Goal: Transaction & Acquisition: Subscribe to service/newsletter

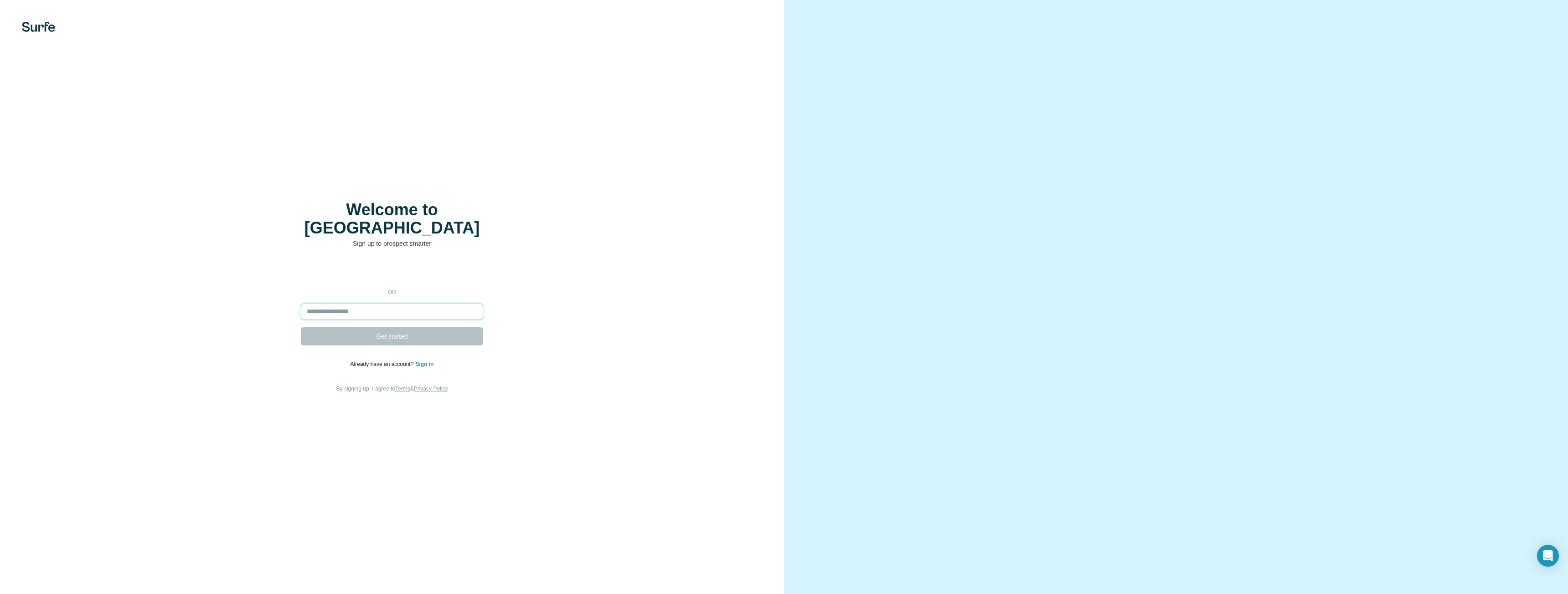
click at [352, 306] on input "email" at bounding box center [391, 312] width 182 height 16
type input "**********"
click at [468, 327] on button "Get started" at bounding box center [391, 336] width 182 height 18
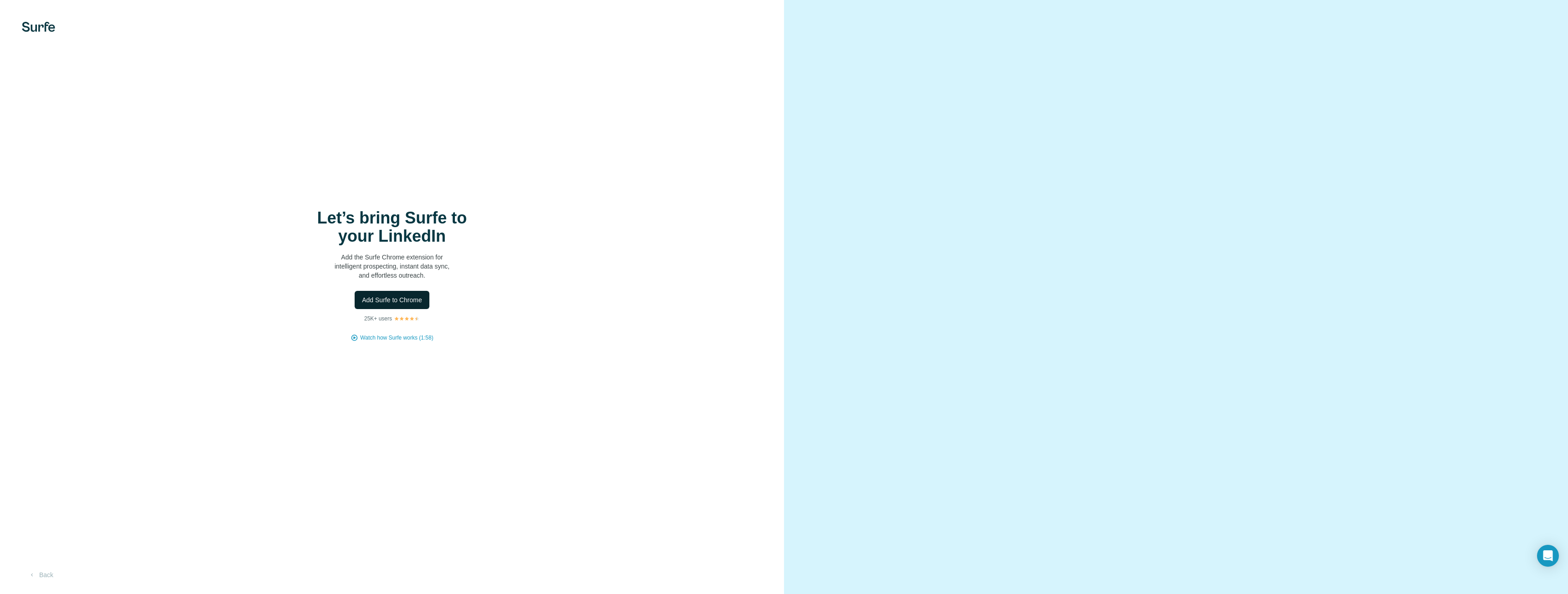
click at [409, 299] on span "Add Surfe to Chrome" at bounding box center [392, 300] width 60 height 9
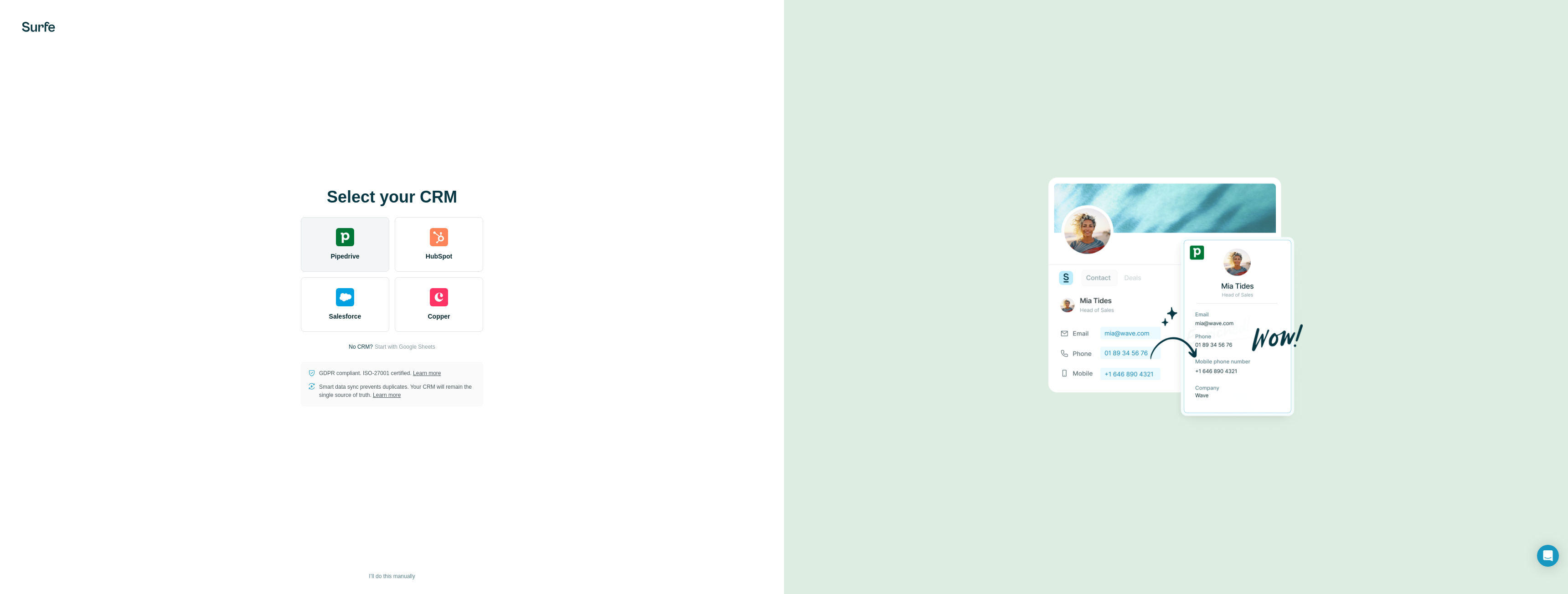
click at [346, 257] on span "Pipedrive" at bounding box center [344, 256] width 29 height 9
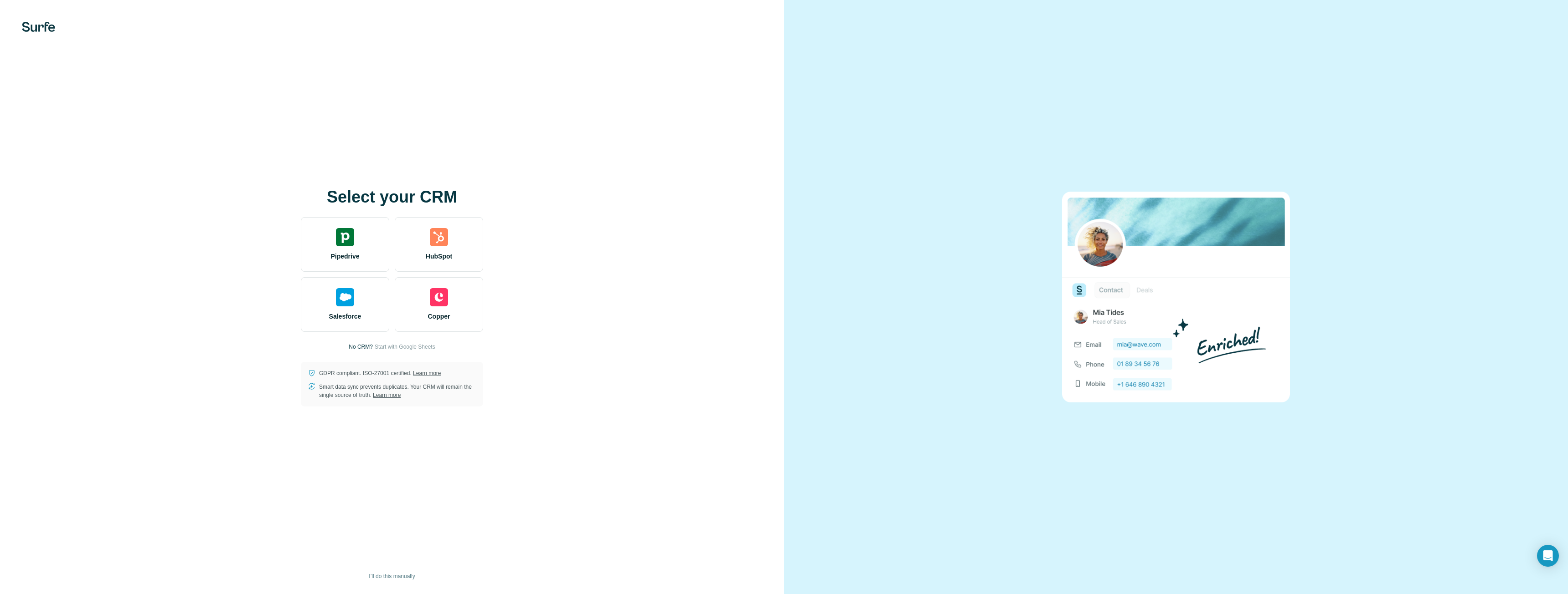
drag, startPoint x: 626, startPoint y: 270, endPoint x: 632, endPoint y: 262, distance: 10.0
click at [626, 269] on div "Select your CRM Pipedrive HubSpot Salesforce Copper No CRM? Start with Google S…" at bounding box center [391, 297] width 747 height 218
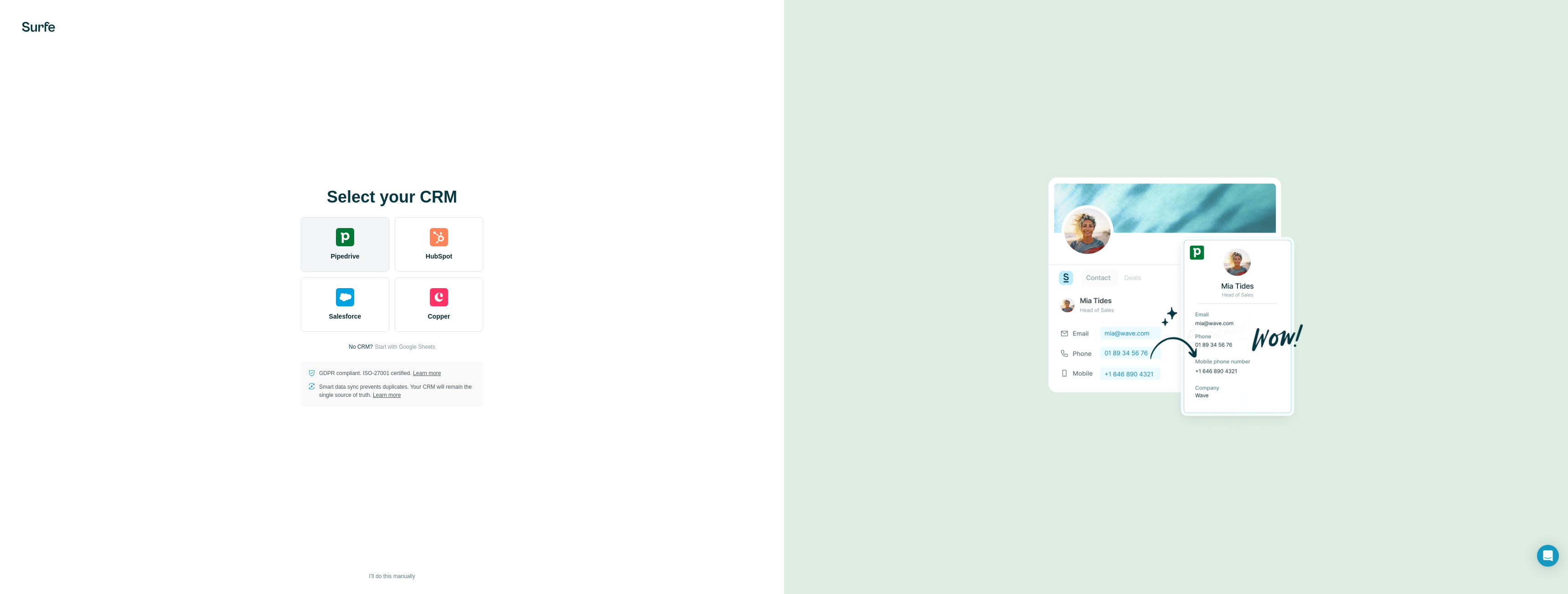
click at [352, 257] on span "Pipedrive" at bounding box center [344, 256] width 29 height 9
